Goal: Task Accomplishment & Management: Use online tool/utility

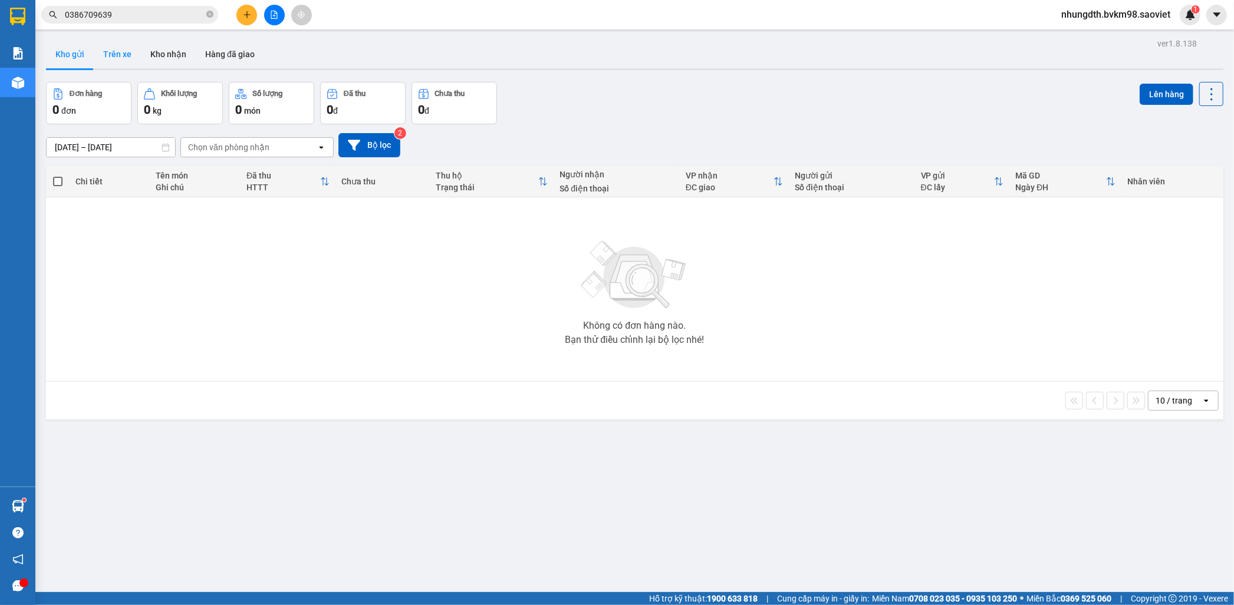
click at [134, 55] on button "Trên xe" at bounding box center [117, 54] width 47 height 28
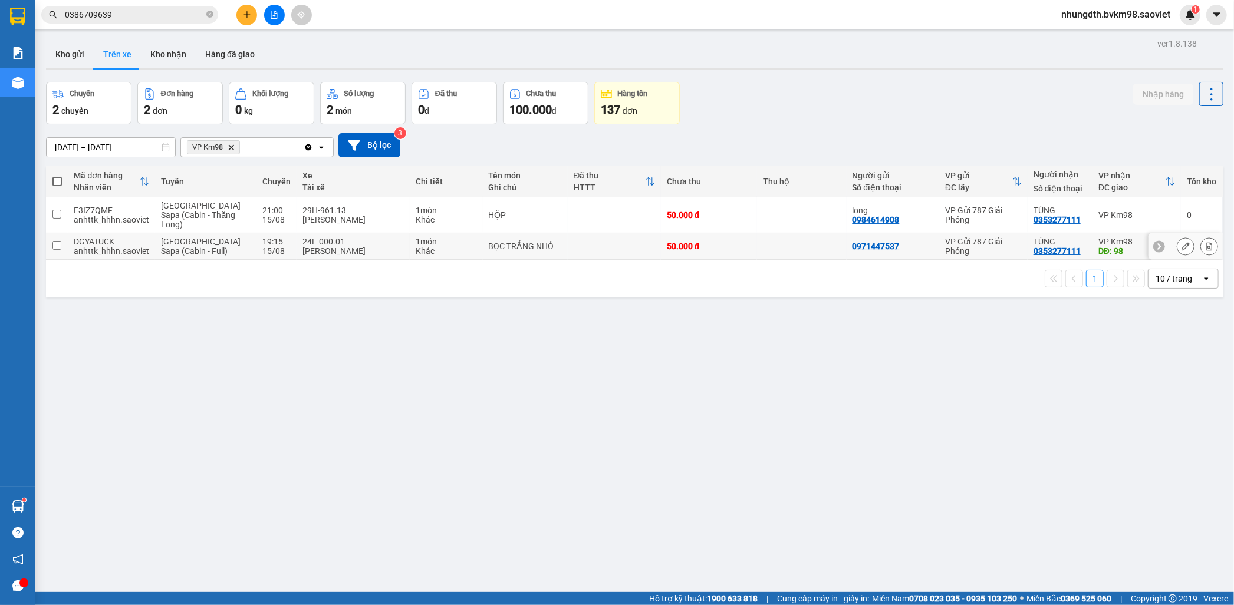
click at [74, 249] on div "anhttk_hhhn.saoviet" at bounding box center [111, 250] width 75 height 9
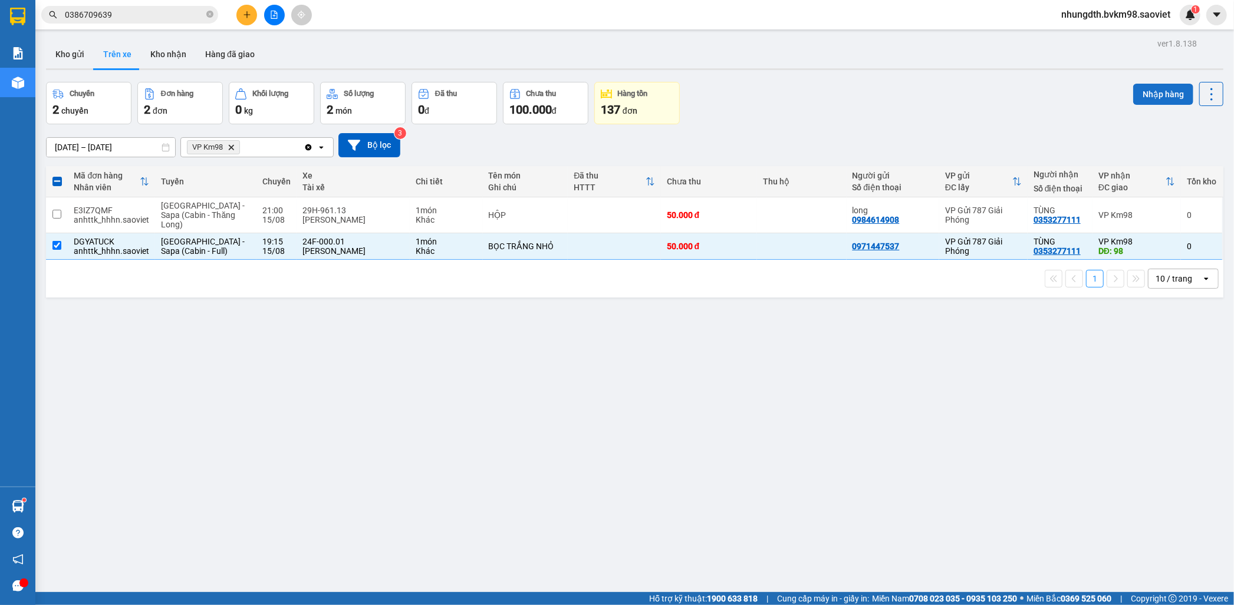
click at [1165, 94] on button "Nhập hàng" at bounding box center [1163, 94] width 60 height 21
checkbox input "false"
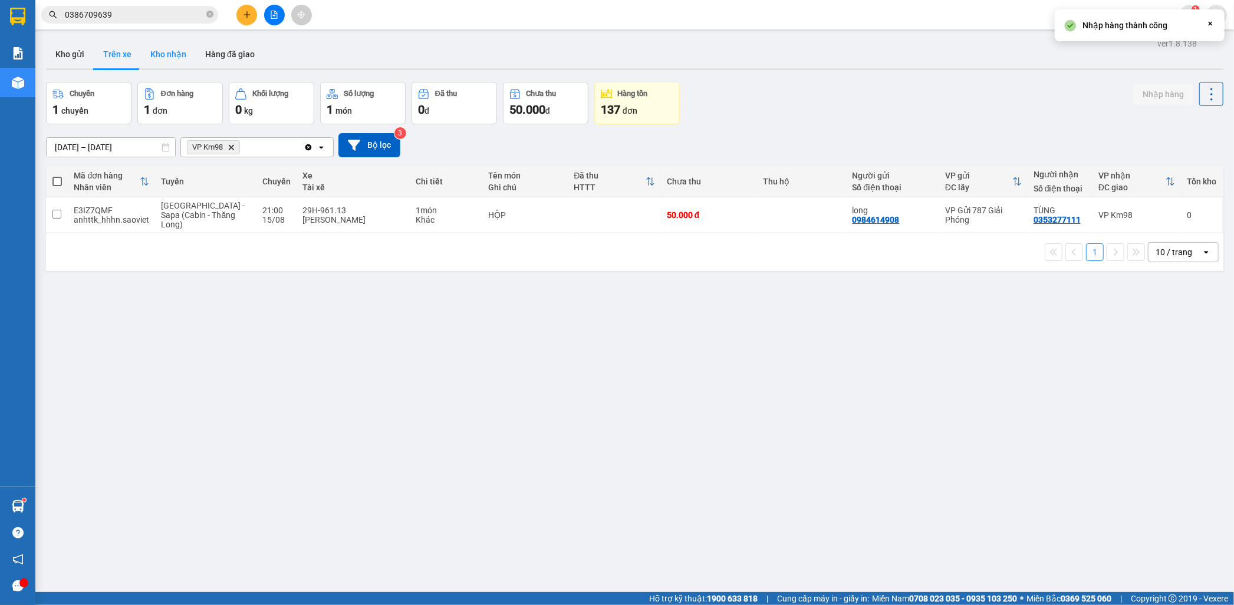
click at [163, 52] on button "Kho nhận" at bounding box center [168, 54] width 55 height 28
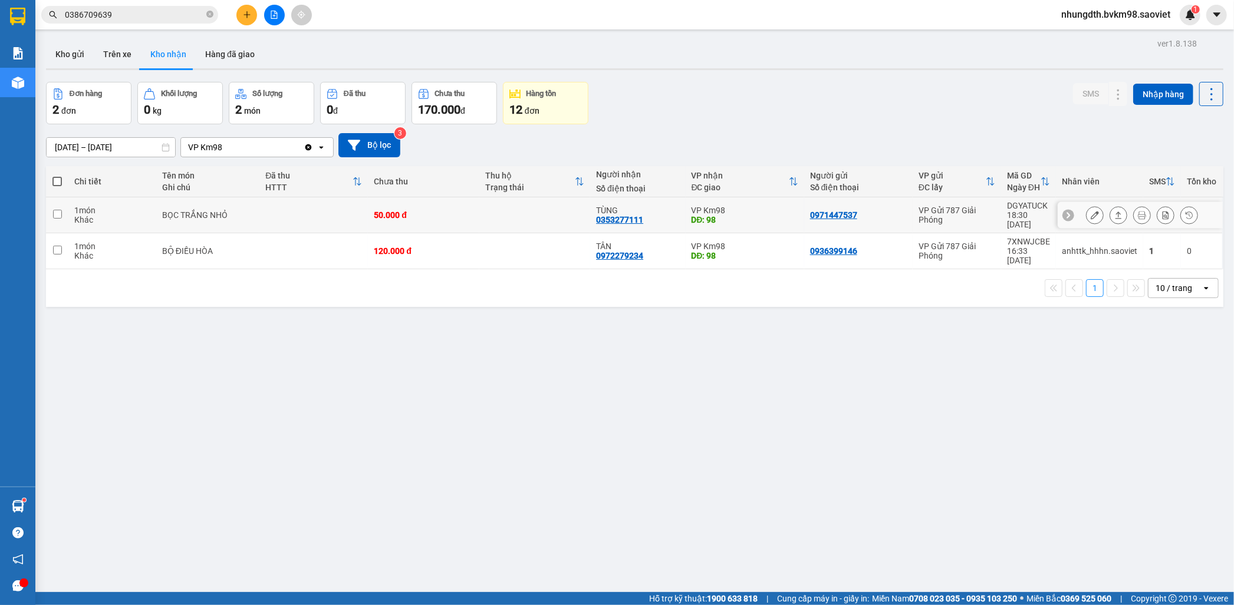
click at [232, 217] on td "BỌC TRẮNG NHỎ" at bounding box center [208, 215] width 104 height 36
checkbox input "true"
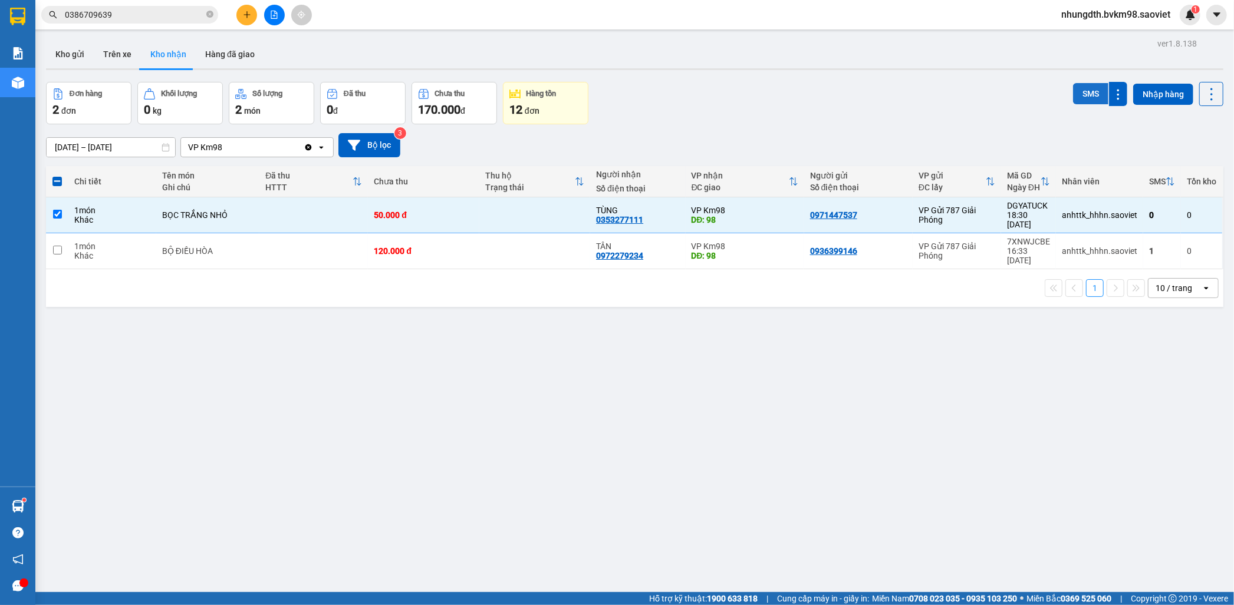
click at [1079, 99] on button "SMS" at bounding box center [1090, 93] width 35 height 21
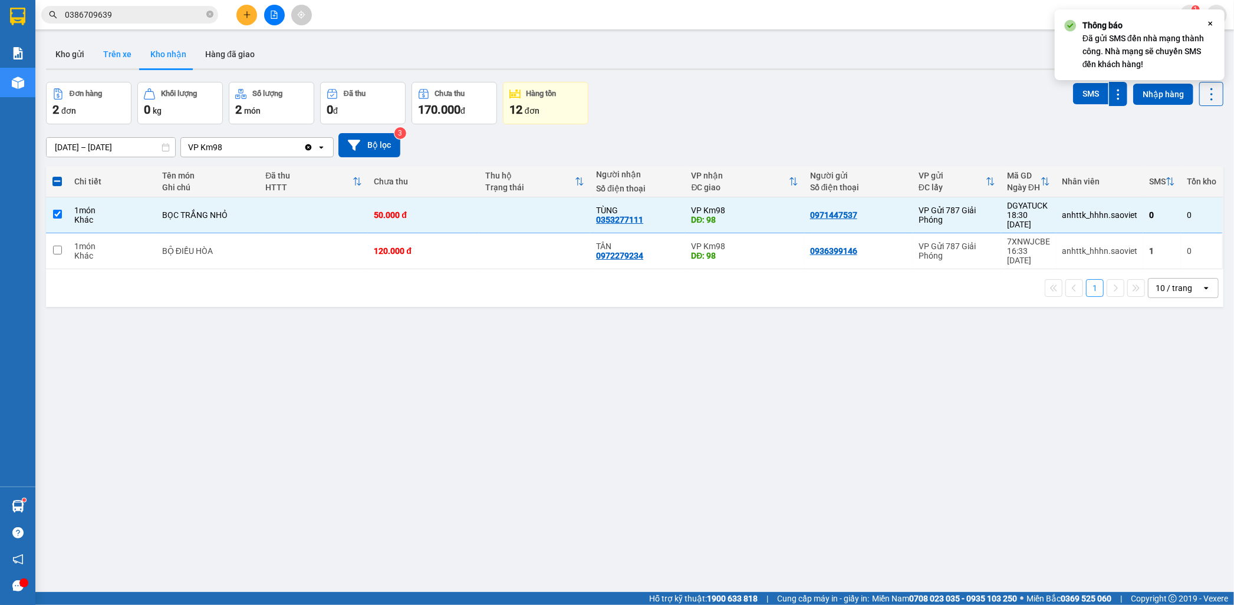
click at [136, 51] on button "Trên xe" at bounding box center [117, 54] width 47 height 28
